Goal: Task Accomplishment & Management: Manage account settings

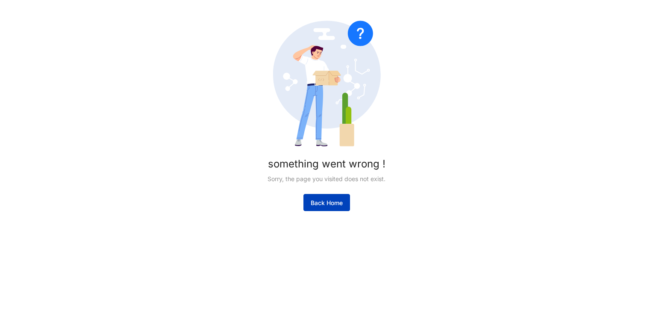
click at [319, 199] on span "Back Home" at bounding box center [327, 202] width 32 height 9
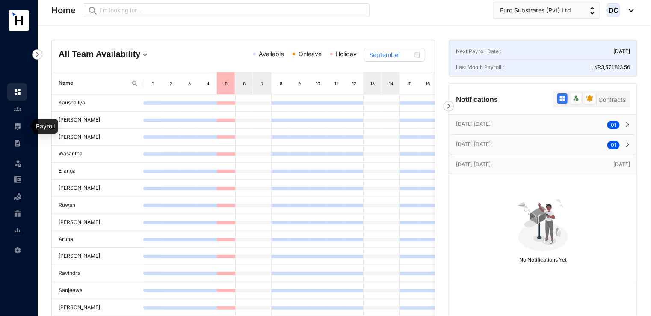
click at [22, 126] on link at bounding box center [24, 126] width 21 height 9
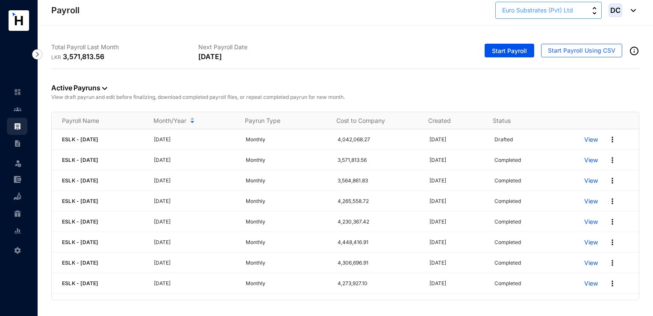
click at [547, 9] on span "Euro Substrates (Pvt) Ltd" at bounding box center [537, 10] width 71 height 9
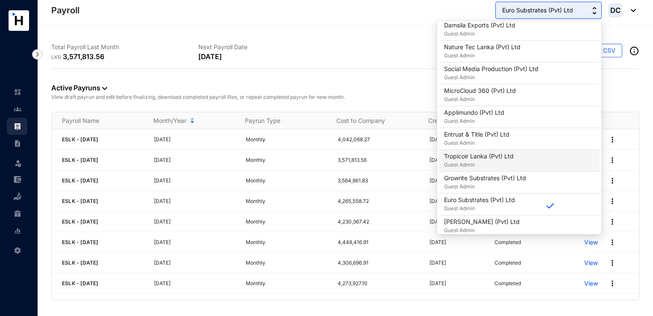
scroll to position [299, 0]
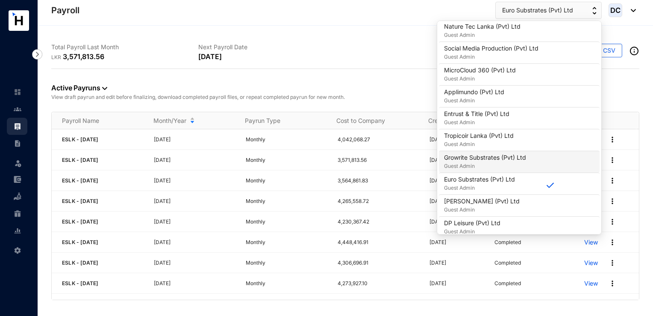
click at [493, 159] on p "Growrite Substrates (Pvt) Ltd" at bounding box center [485, 157] width 82 height 9
